Goal: Transaction & Acquisition: Subscribe to service/newsletter

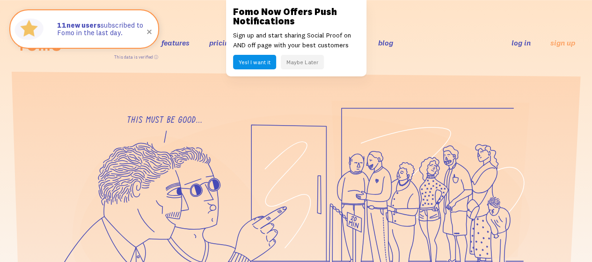
click at [295, 60] on button "Maybe Later" at bounding box center [302, 62] width 43 height 15
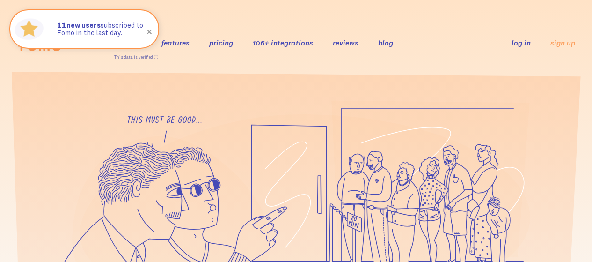
click at [294, 41] on link "106+ integrations" at bounding box center [283, 42] width 60 height 9
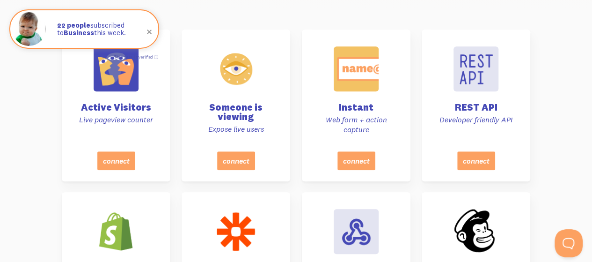
scroll to position [365, 0]
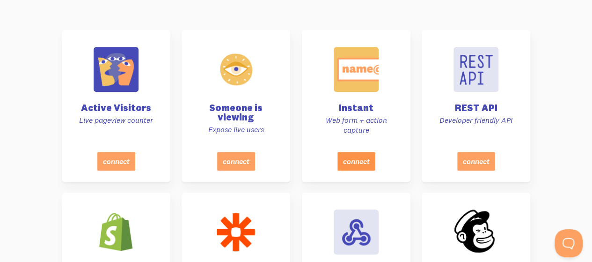
click at [361, 160] on button "connect" at bounding box center [356, 160] width 38 height 19
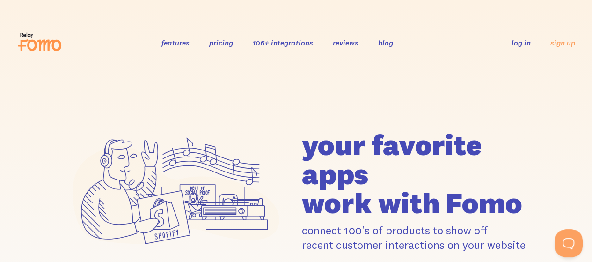
click at [218, 43] on link "pricing" at bounding box center [221, 42] width 24 height 9
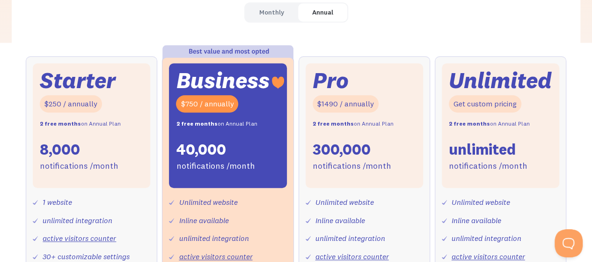
scroll to position [335, 0]
